Goal: Find specific page/section: Find specific page/section

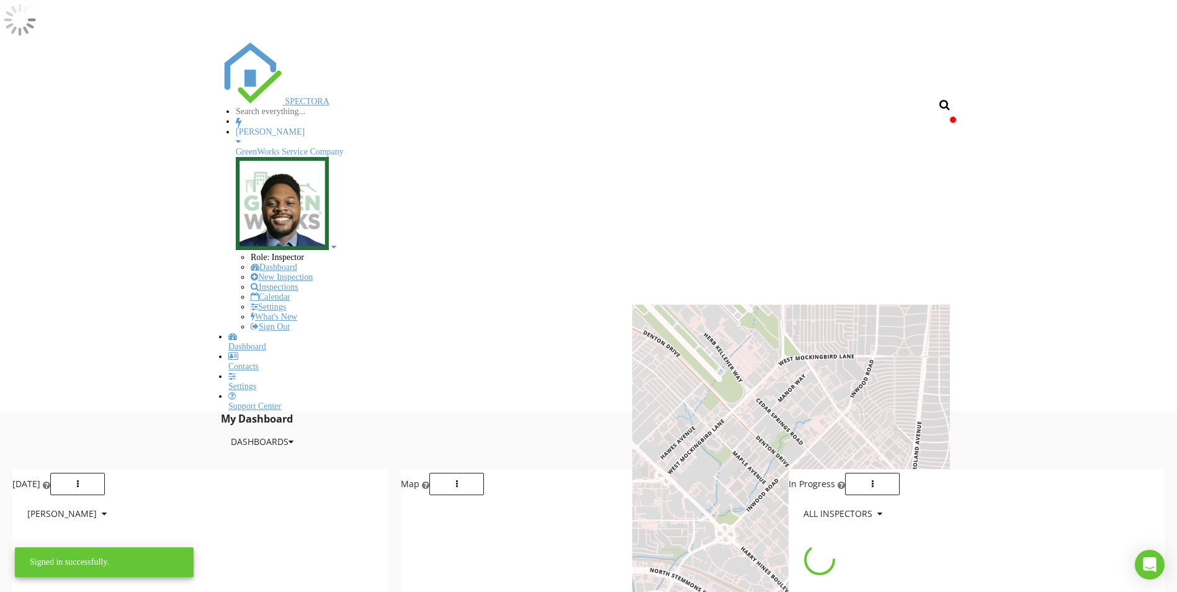
scroll to position [1149, 1197]
click at [341, 107] on input "text" at bounding box center [288, 112] width 105 height 10
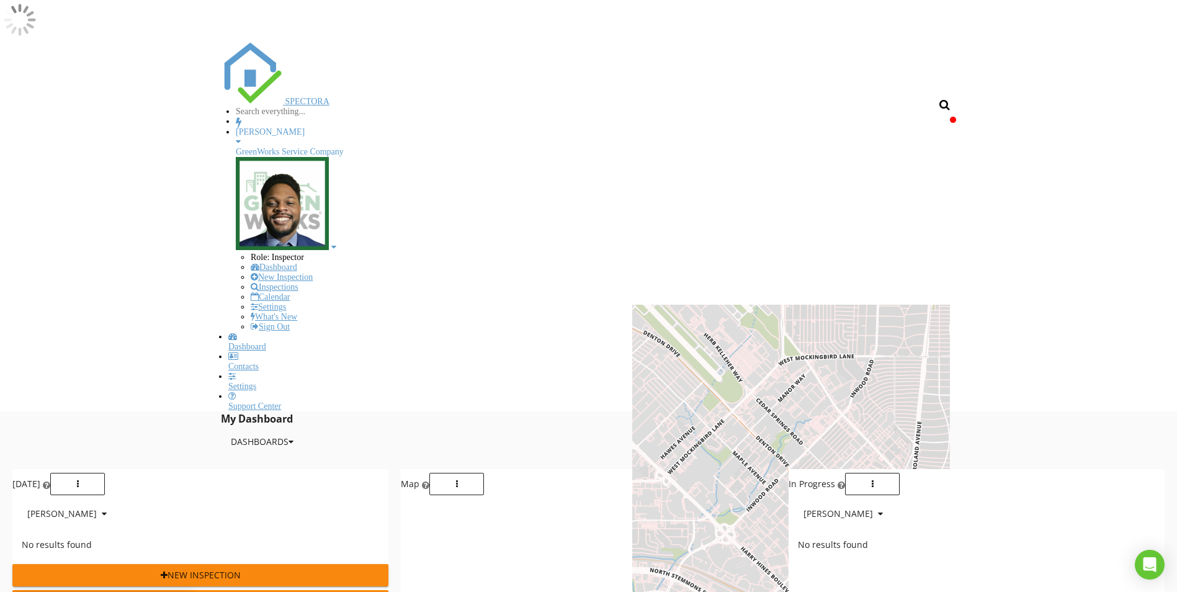
paste input "17305 River Rd"
type input "17305 River Rd"
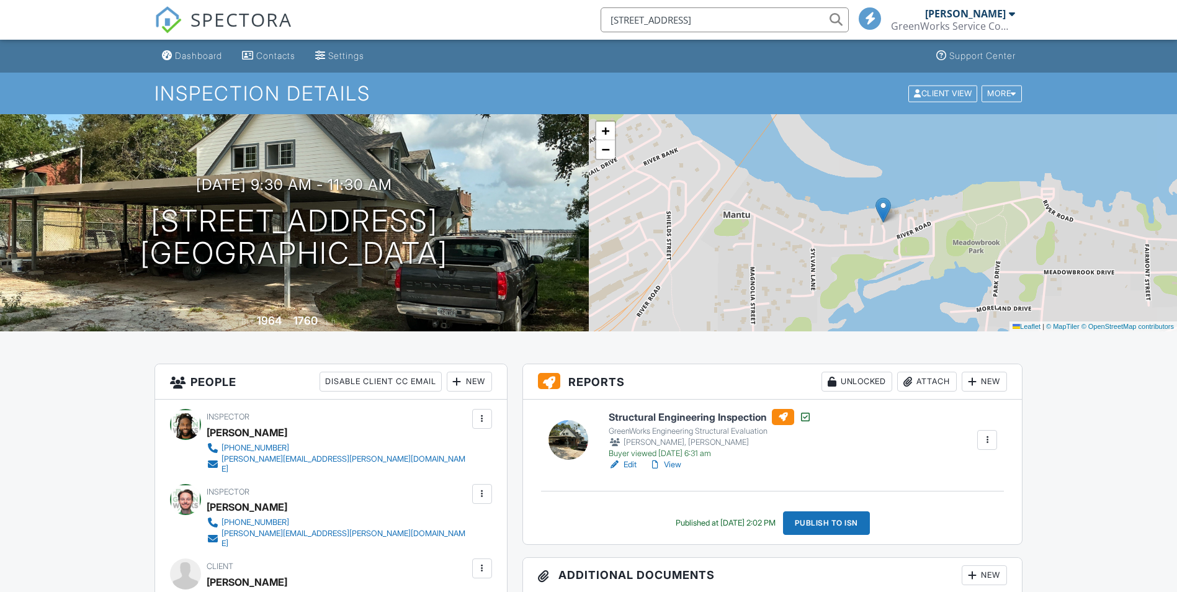
type input "[STREET_ADDRESS]"
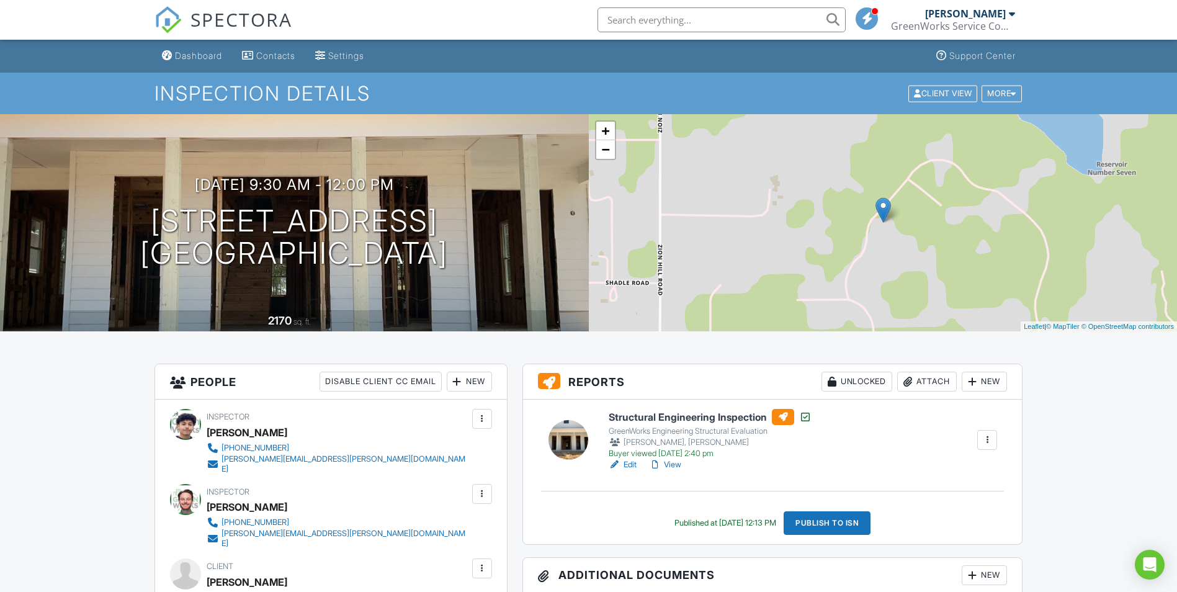
click at [676, 464] on link "View" at bounding box center [665, 465] width 32 height 12
